Goal: Task Accomplishment & Management: Manage account settings

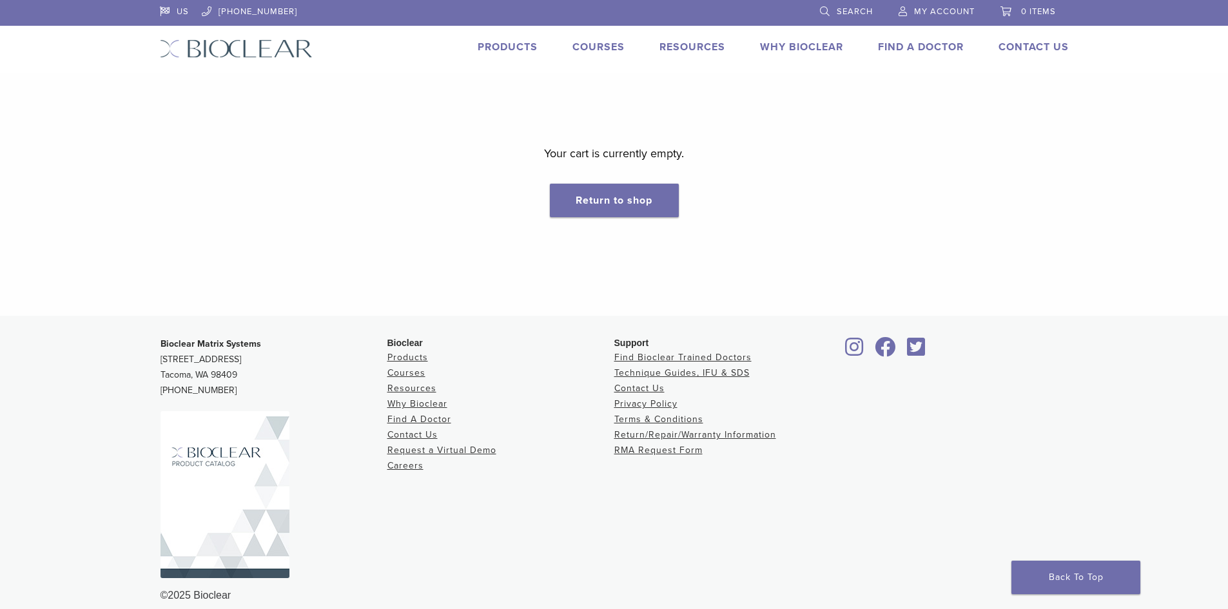
click at [919, 3] on link "My Account" at bounding box center [937, 9] width 76 height 19
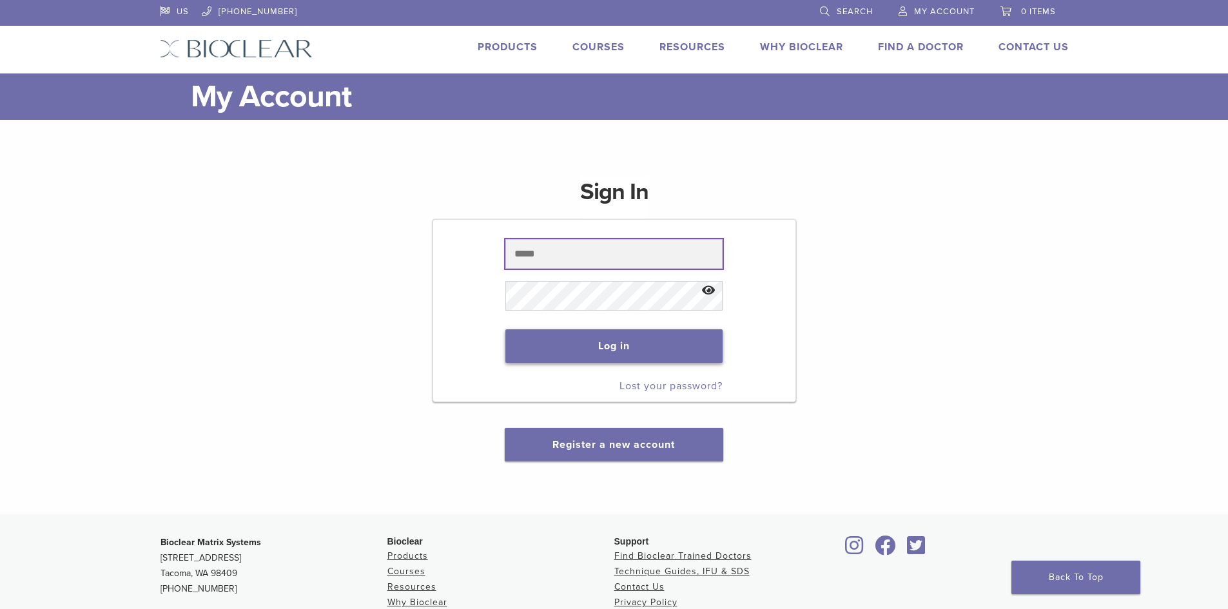
type input "**********"
click at [663, 342] on button "Log in" at bounding box center [613, 346] width 217 height 34
click at [619, 338] on button "Log in" at bounding box center [613, 346] width 217 height 34
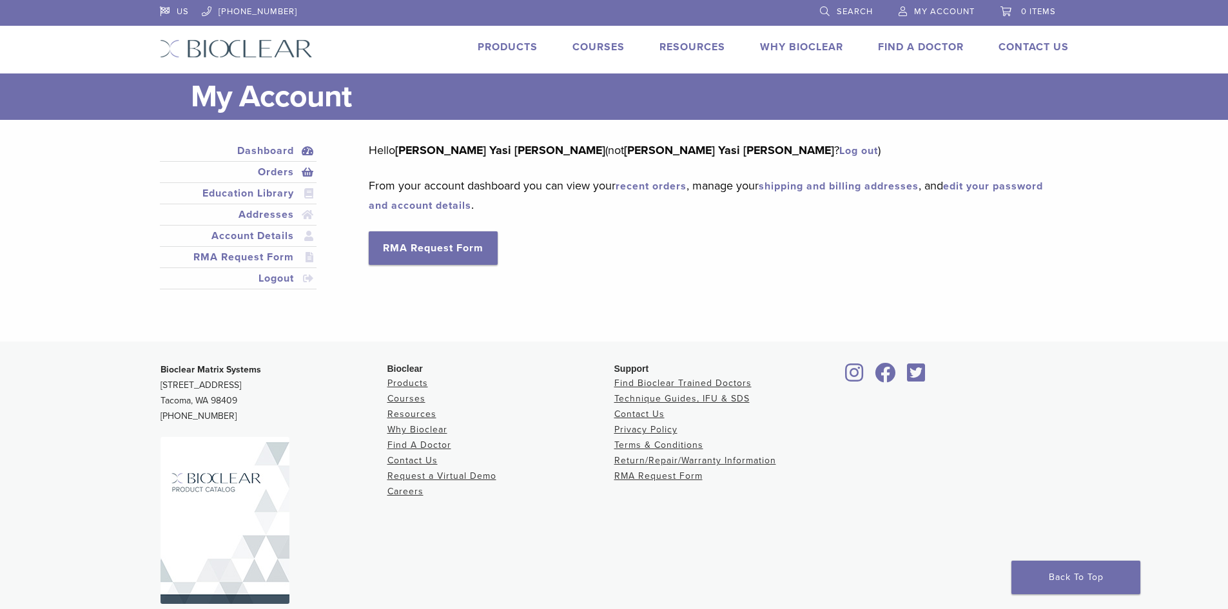
click at [271, 170] on link "Orders" at bounding box center [238, 171] width 152 height 15
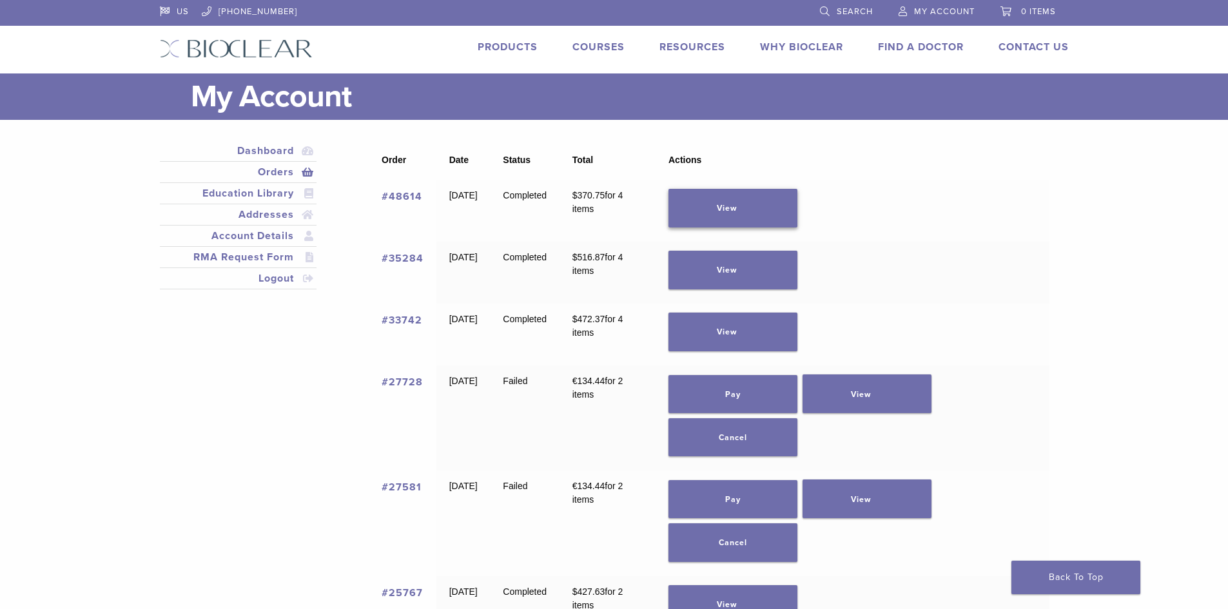
click at [797, 216] on link "View" at bounding box center [733, 208] width 129 height 39
